Goal: Information Seeking & Learning: Find specific page/section

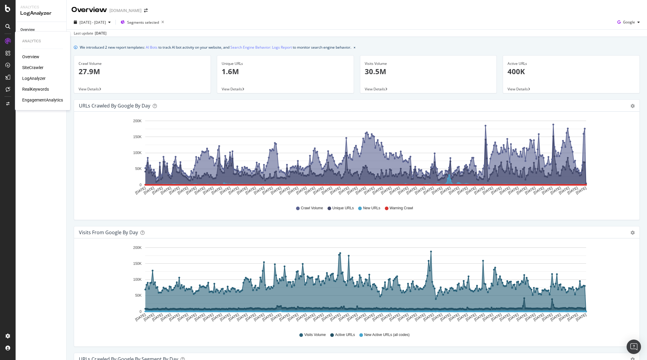
click at [38, 69] on div "SiteCrawler" at bounding box center [32, 68] width 21 height 6
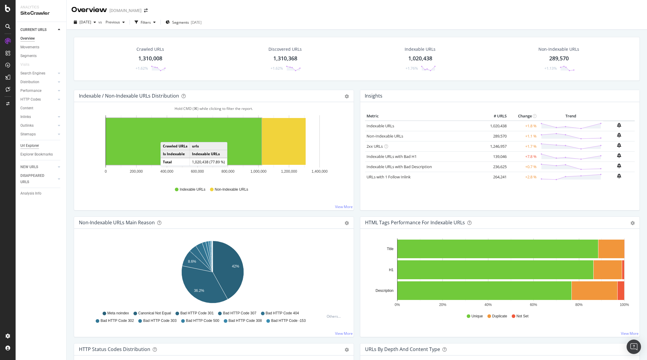
click at [32, 147] on div "Url Explorer" at bounding box center [29, 146] width 19 height 6
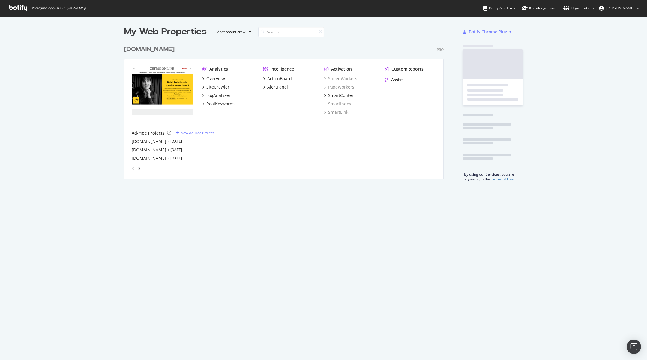
scroll to position [137, 320]
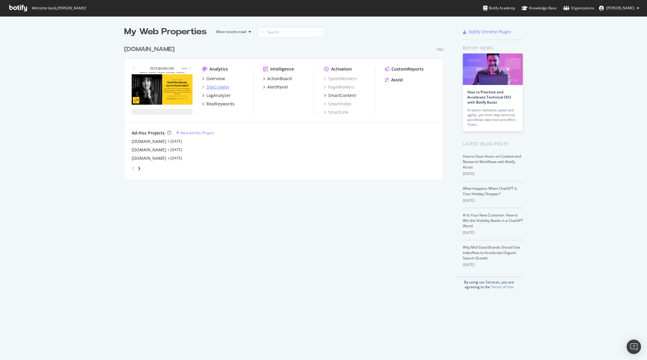
click at [221, 85] on div "SiteCrawler" at bounding box center [217, 87] width 23 height 6
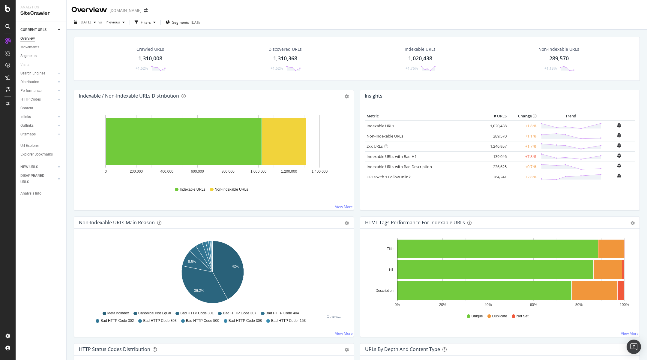
click at [27, 142] on div "Url Explorer" at bounding box center [43, 145] width 46 height 9
click at [29, 145] on div "Url Explorer" at bounding box center [29, 146] width 19 height 6
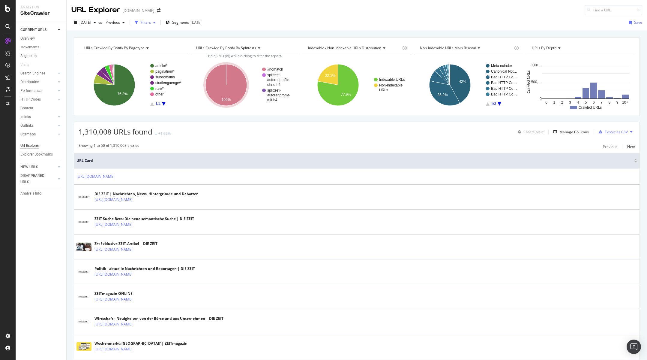
click at [158, 22] on div "button" at bounding box center [154, 23] width 7 height 4
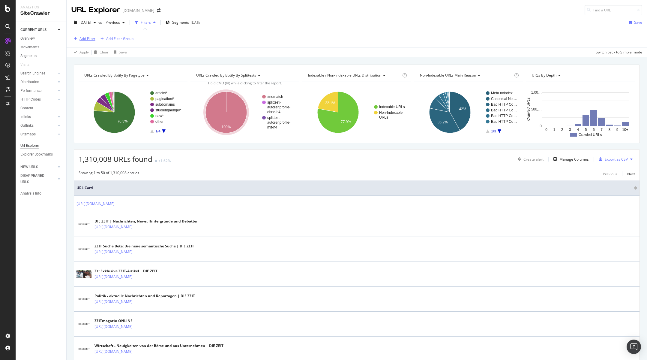
click at [92, 40] on div "Add Filter" at bounding box center [88, 38] width 16 height 5
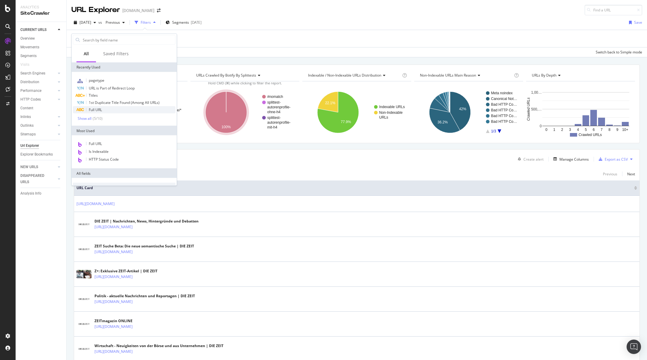
click at [110, 109] on div "Full URL" at bounding box center [124, 109] width 103 height 7
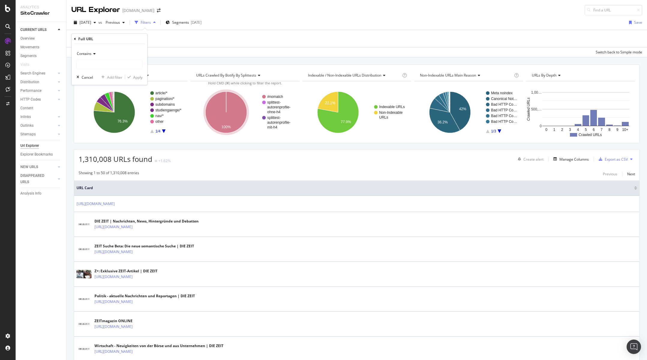
click at [93, 55] on icon at bounding box center [94, 54] width 4 height 4
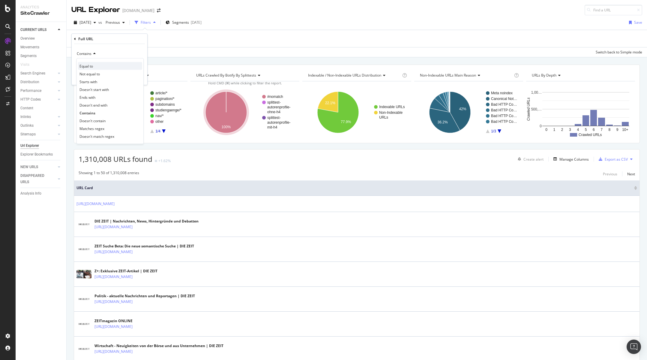
click at [97, 65] on div "Equal to" at bounding box center [110, 66] width 64 height 8
click at [114, 68] on input "text" at bounding box center [109, 65] width 65 height 10
paste input "https://studiengaenge.zeit.de/hochschulen"
type input "https://studiengaenge.zeit.de/hochschulen"
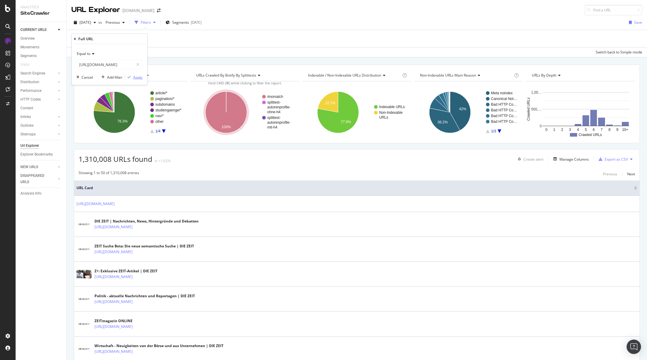
scroll to position [0, 0]
click at [137, 76] on div "Apply" at bounding box center [137, 76] width 9 height 5
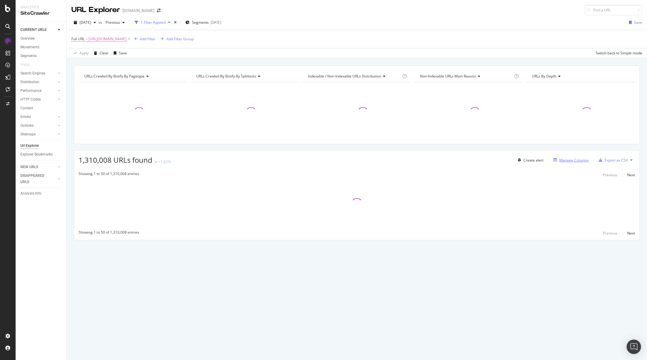
click at [583, 162] on div "Manage Columns" at bounding box center [574, 160] width 29 height 5
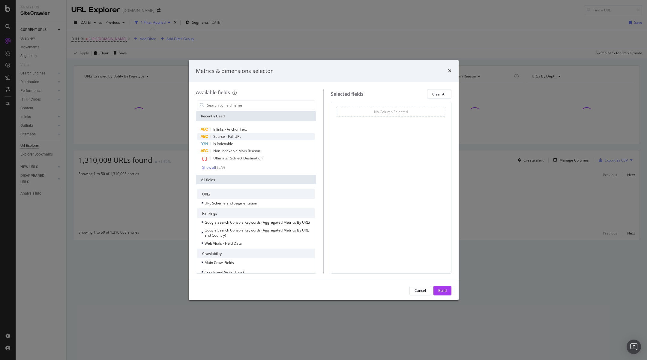
click at [239, 137] on span "Source - Full URL" at bounding box center [227, 136] width 28 height 5
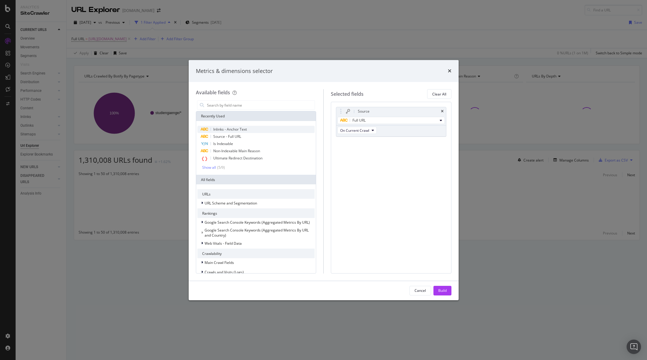
click at [246, 130] on span "Inlinks - Anchor Text" at bounding box center [230, 129] width 34 height 5
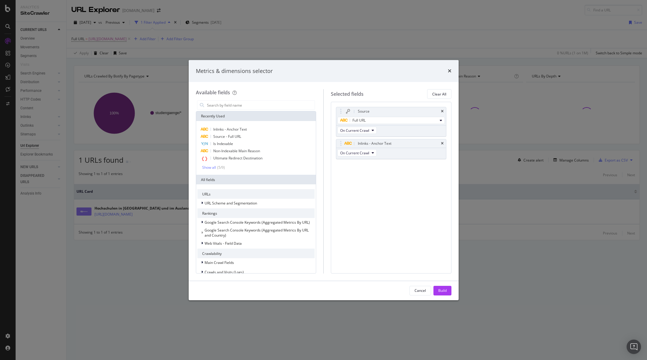
click at [446, 293] on div "Build" at bounding box center [442, 290] width 8 height 9
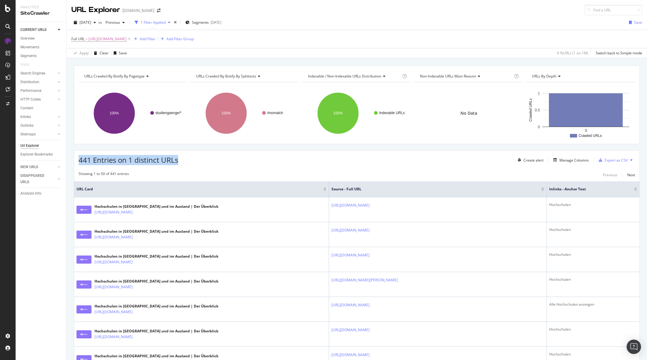
drag, startPoint x: 179, startPoint y: 161, endPoint x: 79, endPoint y: 163, distance: 99.9
click at [79, 163] on div "441 Entries on 1 distinct URLs Create alert Manage Columns Export as CSV" at bounding box center [357, 157] width 566 height 15
copy span "441 Entries on 1 distinct URLs"
click at [81, 39] on span "Full URL" at bounding box center [77, 38] width 13 height 5
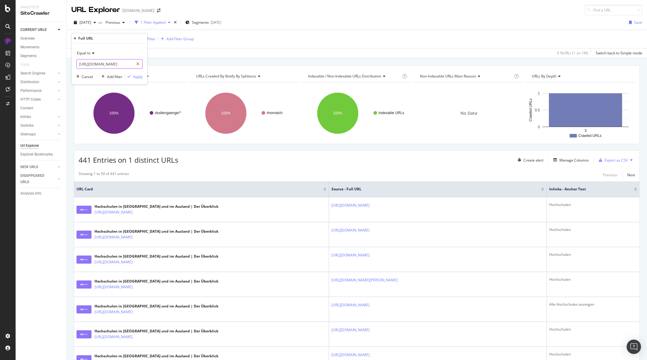
click at [139, 65] on icon at bounding box center [137, 64] width 3 height 4
click at [102, 65] on input "text" at bounding box center [109, 64] width 65 height 10
paste input "https://studiengaenge.zeit.de/studienangebote"
type input "https://studiengaenge.zeit.de/studienangebote"
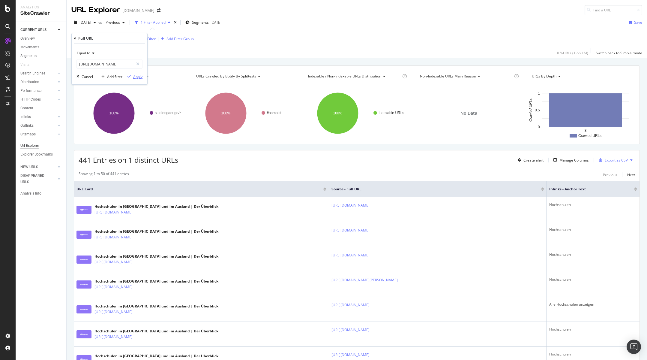
scroll to position [0, 0]
click at [136, 75] on div "Apply" at bounding box center [137, 76] width 9 height 5
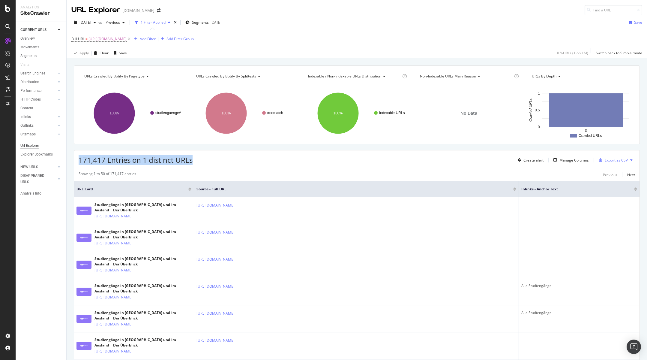
drag, startPoint x: 203, startPoint y: 162, endPoint x: 80, endPoint y: 162, distance: 122.7
click at [79, 162] on div "171,417 Entries on 1 distinct URLs Create alert Manage Columns Export as CSV" at bounding box center [357, 157] width 566 height 15
copy span "171,417 Entries on 1 distinct URLs"
